Goal: Task Accomplishment & Management: Use online tool/utility

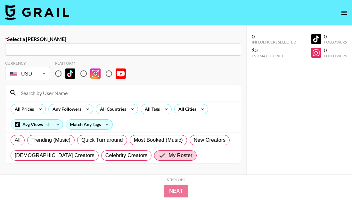
click at [346, 14] on icon "open drawer" at bounding box center [344, 13] width 6 height 4
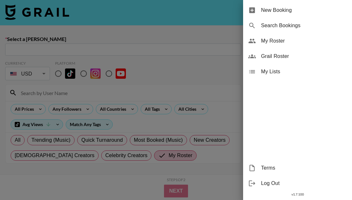
click at [104, 32] on div at bounding box center [176, 100] width 352 height 200
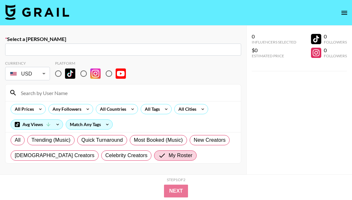
click at [43, 16] on img at bounding box center [37, 11] width 64 height 15
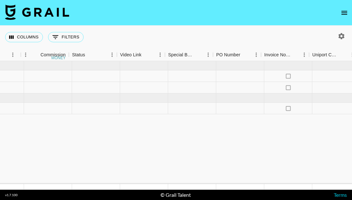
scroll to position [0, 791]
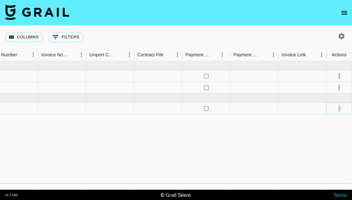
click at [338, 108] on icon "select merge strategy" at bounding box center [338, 108] width 1 height 5
click at [329, 133] on li "Decline" at bounding box center [331, 134] width 42 height 12
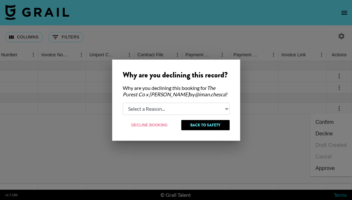
click at [210, 111] on select "Select a Reason... Relogging this deal due to a data issue The booker cancelled…" at bounding box center [176, 109] width 107 height 12
select select "relog"
click at [123, 103] on select "Select a Reason... Relogging this deal due to a data issue The booker cancelled…" at bounding box center [176, 109] width 107 height 12
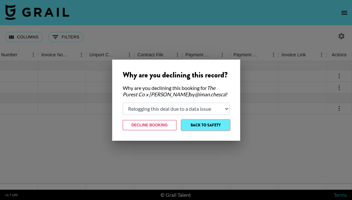
click at [218, 125] on button "Back to Safety" at bounding box center [205, 125] width 48 height 10
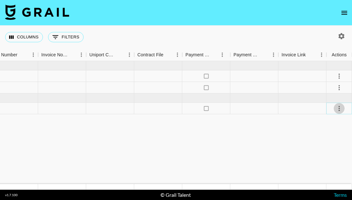
click at [338, 107] on icon "select merge strategy" at bounding box center [339, 109] width 8 height 8
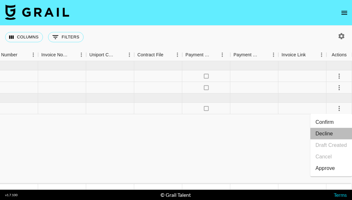
click at [324, 131] on li "Decline" at bounding box center [331, 134] width 42 height 12
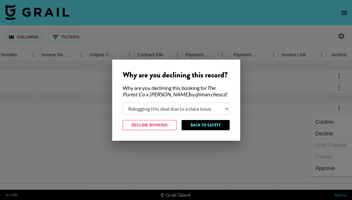
click at [179, 114] on select "Select a Reason... Relogging this deal due to a data issue The booker cancelled…" at bounding box center [176, 109] width 107 height 12
select select "creator_decline"
click at [123, 103] on select "Select a Reason... Relogging this deal due to a data issue The booker cancelled…" at bounding box center [176, 109] width 107 height 12
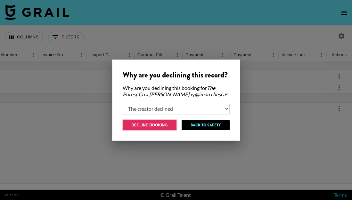
click at [158, 124] on button "Decline Booking" at bounding box center [150, 125] width 54 height 10
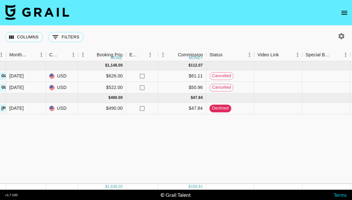
scroll to position [0, 434]
